Goal: Navigation & Orientation: Find specific page/section

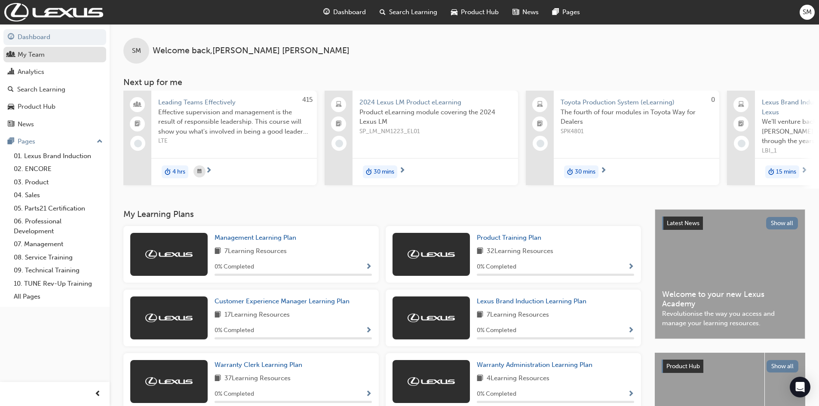
click at [37, 58] on div "My Team" at bounding box center [31, 55] width 27 height 10
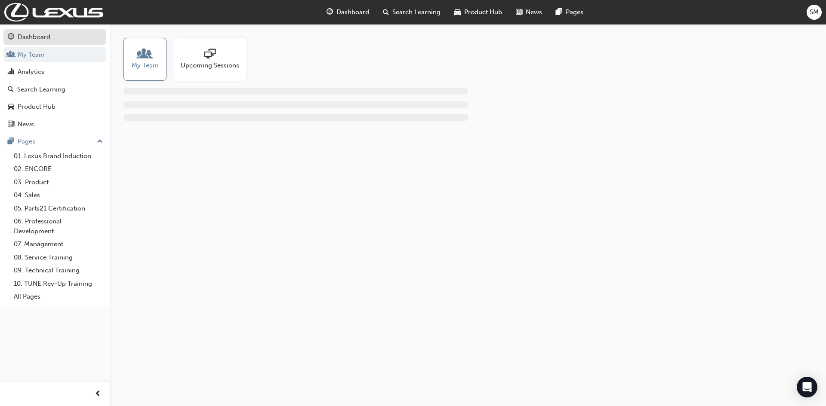
click at [22, 37] on div "Dashboard" at bounding box center [34, 37] width 33 height 10
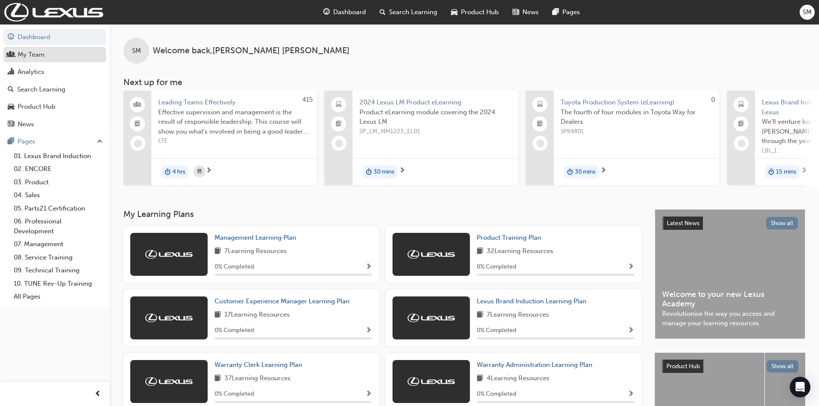
click at [29, 54] on div "My Team" at bounding box center [31, 55] width 27 height 10
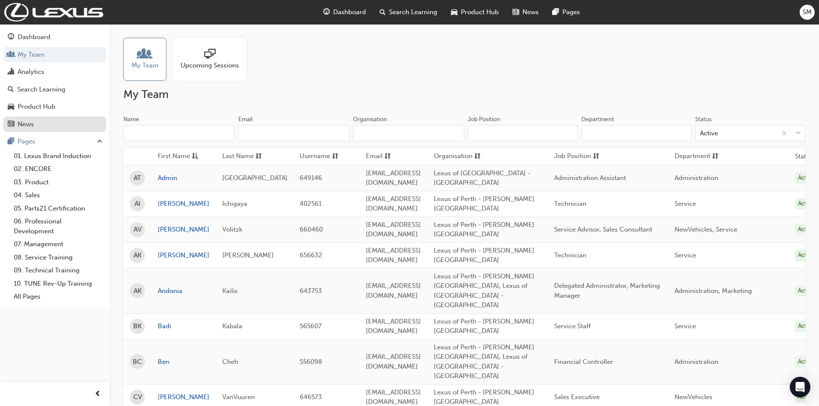
click at [7, 126] on link "News" at bounding box center [54, 125] width 103 height 16
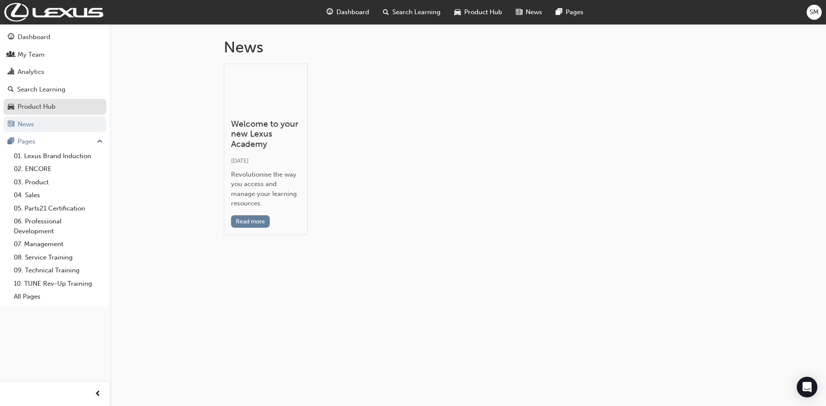
click at [35, 104] on div "Product Hub" at bounding box center [37, 107] width 38 height 10
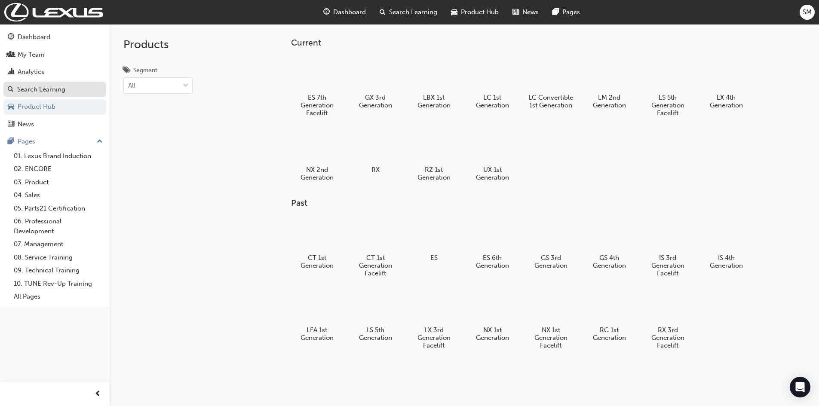
click at [37, 92] on div "Search Learning" at bounding box center [41, 90] width 48 height 10
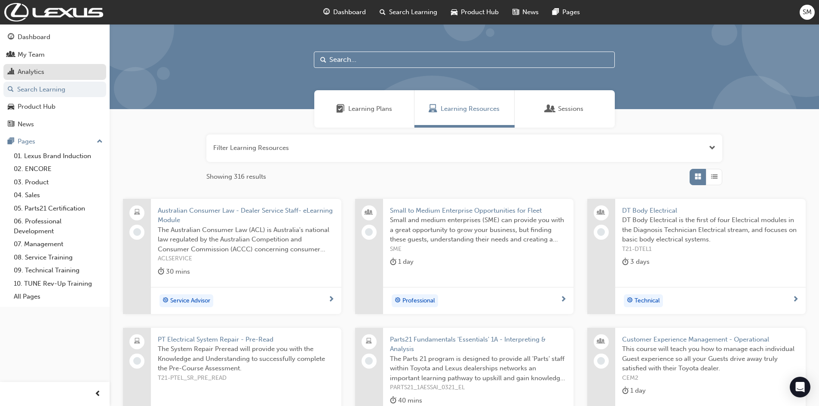
click at [30, 75] on div "Analytics" at bounding box center [31, 72] width 27 height 10
